Goal: Task Accomplishment & Management: Complete application form

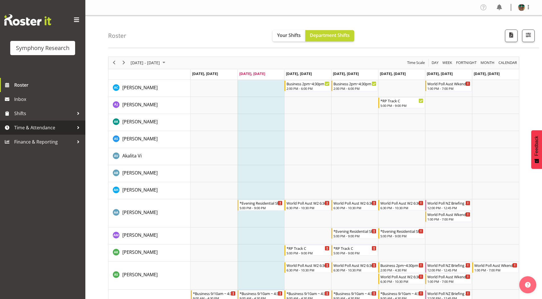
click at [28, 128] on span "Time & Attendance" at bounding box center [44, 127] width 60 height 9
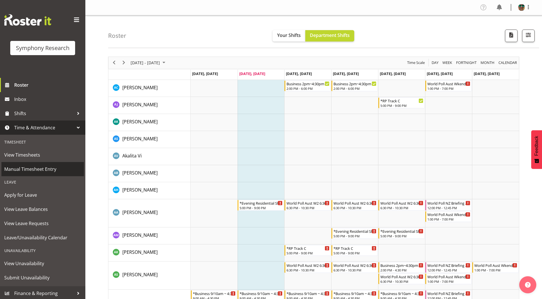
click at [21, 170] on span "Manual Timesheet Entry" at bounding box center [42, 169] width 77 height 9
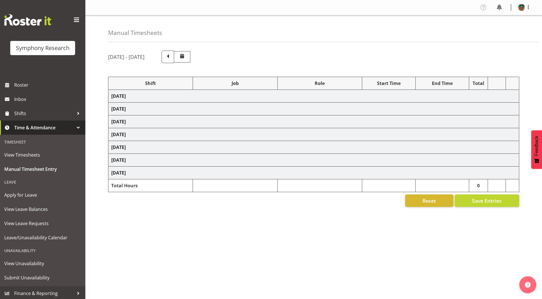
select select "4583"
select select "743"
select select "4583"
select select "9636"
select select "297"
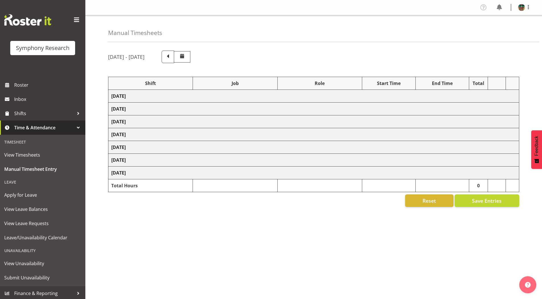
select select "4583"
select select "10242"
select select "4583"
select select "9426"
select select "4583"
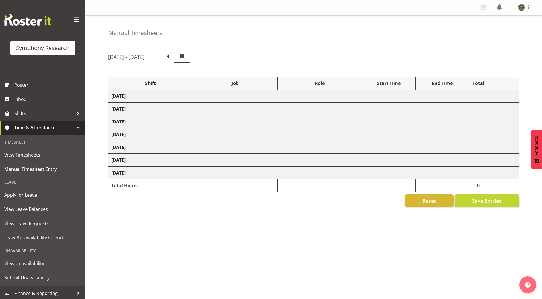
select select "10242"
select select "4583"
select select "10458"
select select "4583"
select select "10239"
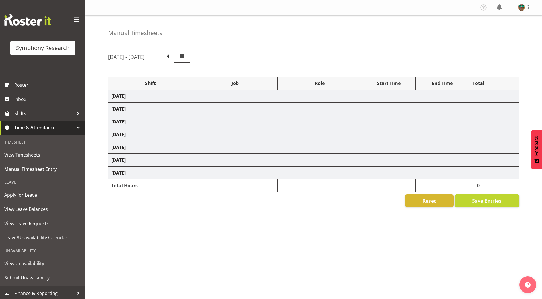
select select "4583"
select select "9636"
select select "4583"
select select "10420"
select select "4583"
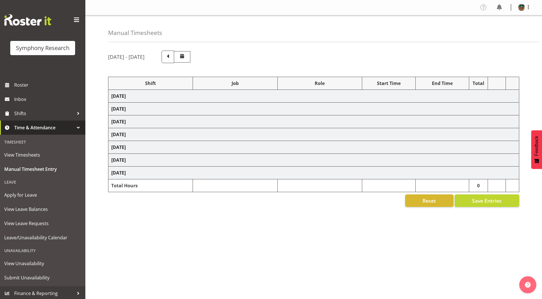
select select "9636"
select select "4583"
select select "10242"
select select "4583"
select select "10242"
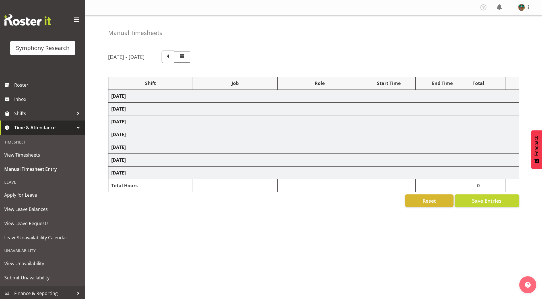
select select "4583"
select select "9426"
select select "4583"
select select "10420"
select select "4583"
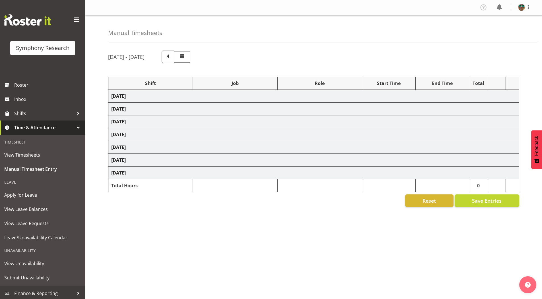
select select "10458"
select select "4583"
select select "9636"
select select "4583"
select select "10239"
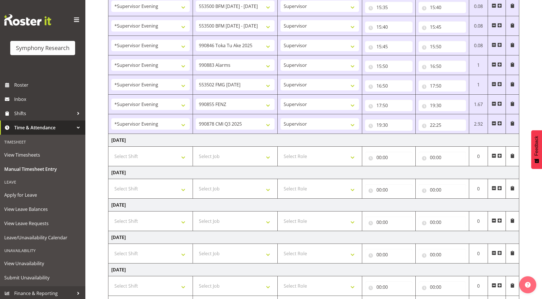
scroll to position [348, 0]
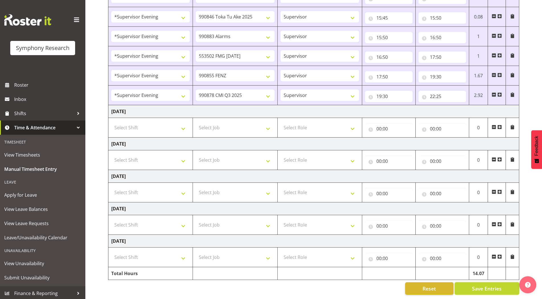
drag, startPoint x: 477, startPoint y: 285, endPoint x: 461, endPoint y: 219, distance: 68.2
click at [477, 285] on span "Save Entries" at bounding box center [487, 288] width 30 height 7
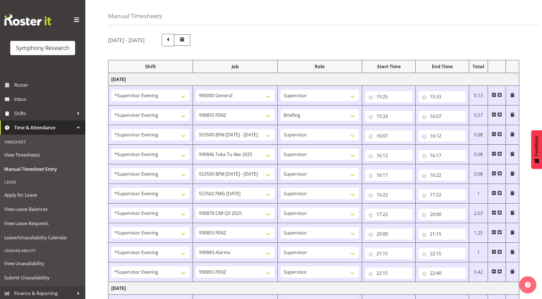
scroll to position [0, 0]
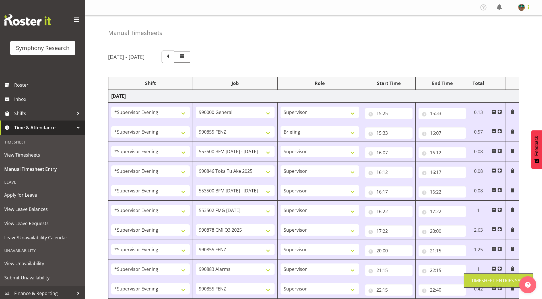
click at [529, 7] on span at bounding box center [528, 7] width 7 height 7
click at [499, 29] on link "Log Out" at bounding box center [504, 30] width 55 height 10
